Goal: Information Seeking & Learning: Learn about a topic

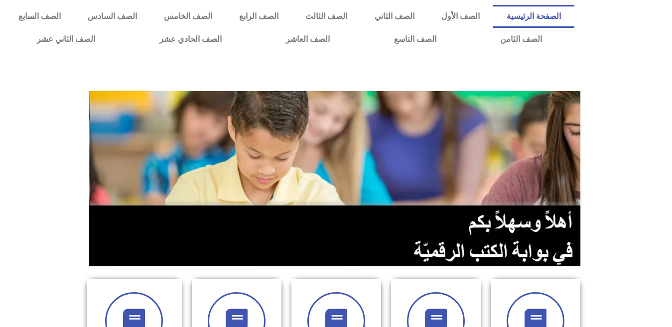
scroll to position [287, 0]
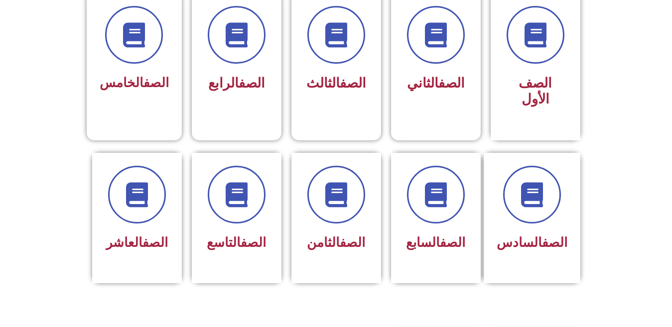
click at [233, 95] on div "الصف الرابع" at bounding box center [237, 83] width 64 height 25
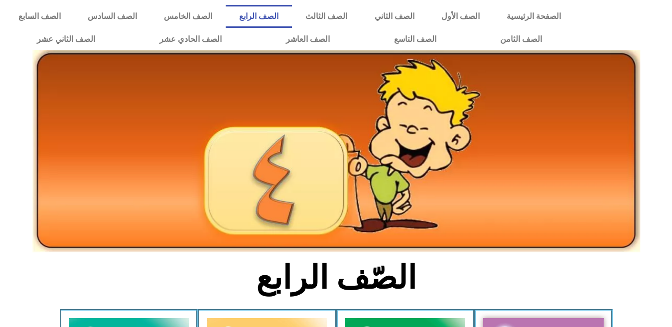
scroll to position [287, 0]
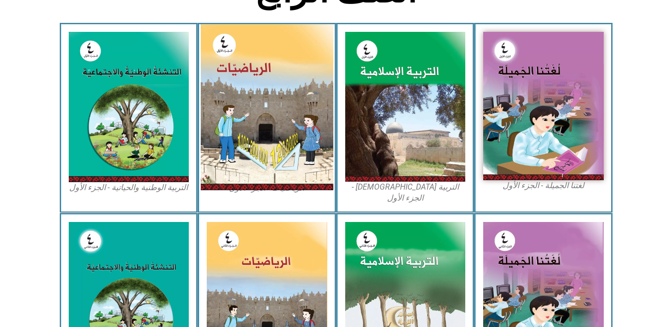
click at [245, 110] on img at bounding box center [267, 107] width 133 height 166
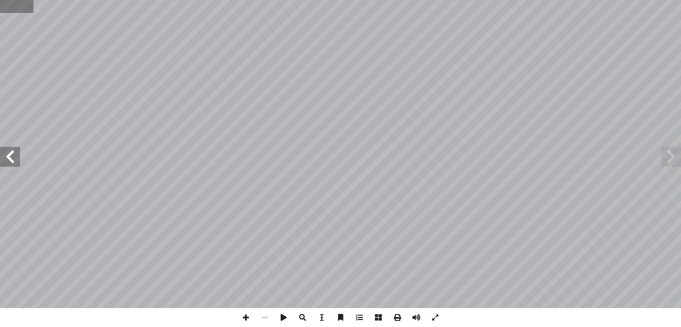
click at [8, 8] on input "text" at bounding box center [16, 6] width 33 height 13
type input "**"
click at [11, 158] on span at bounding box center [10, 157] width 20 height 20
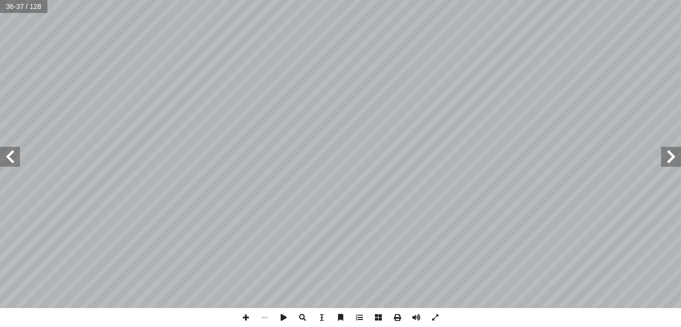
click at [11, 158] on span at bounding box center [10, 157] width 20 height 20
click at [13, 156] on span at bounding box center [10, 157] width 20 height 20
click at [251, 317] on span at bounding box center [245, 318] width 19 height 19
